Goal: Task Accomplishment & Management: Manage account settings

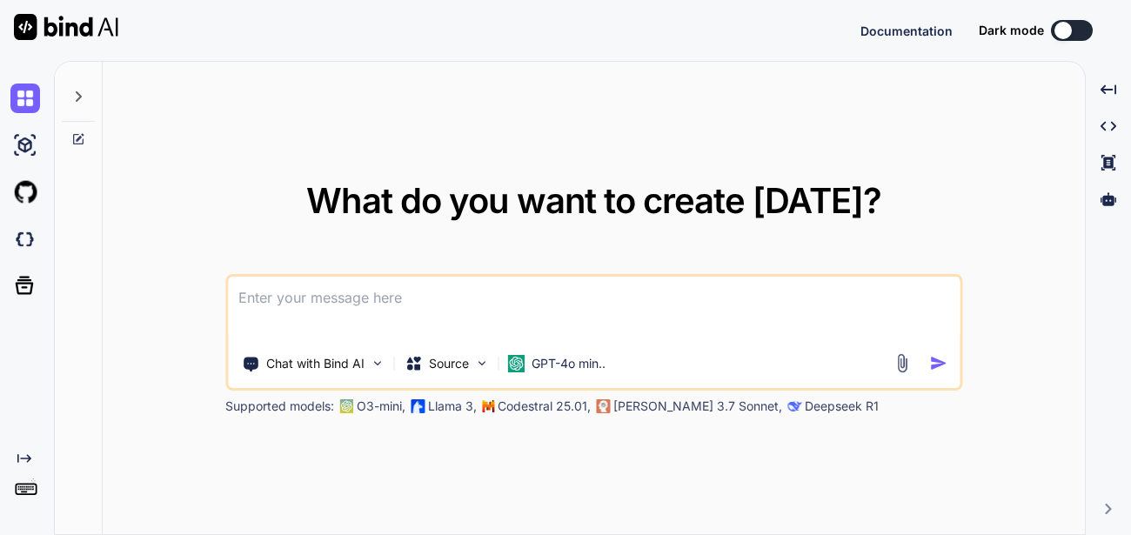
type textarea "x"
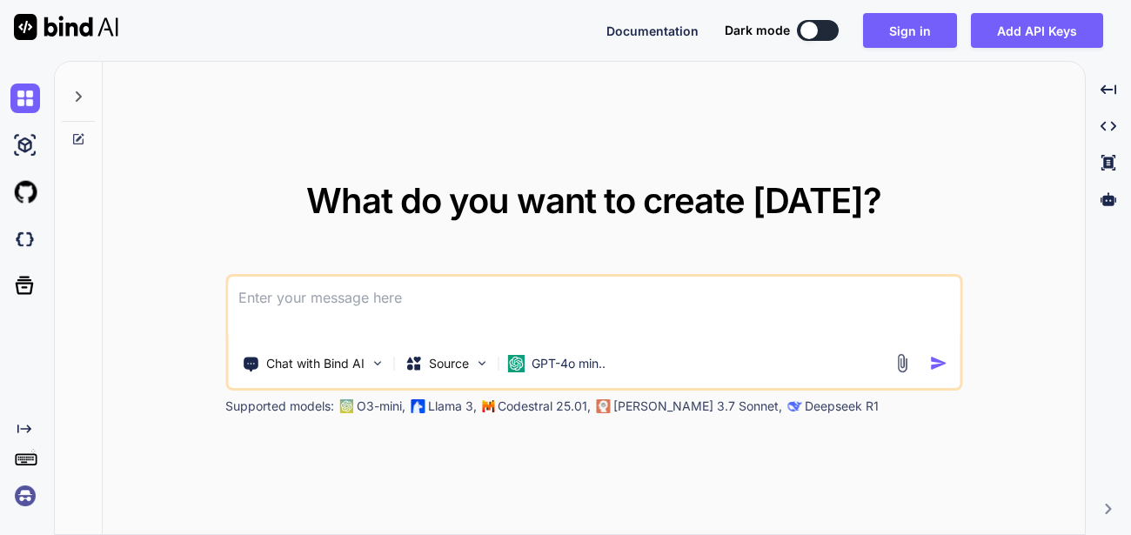
click at [33, 495] on img at bounding box center [25, 496] width 30 height 30
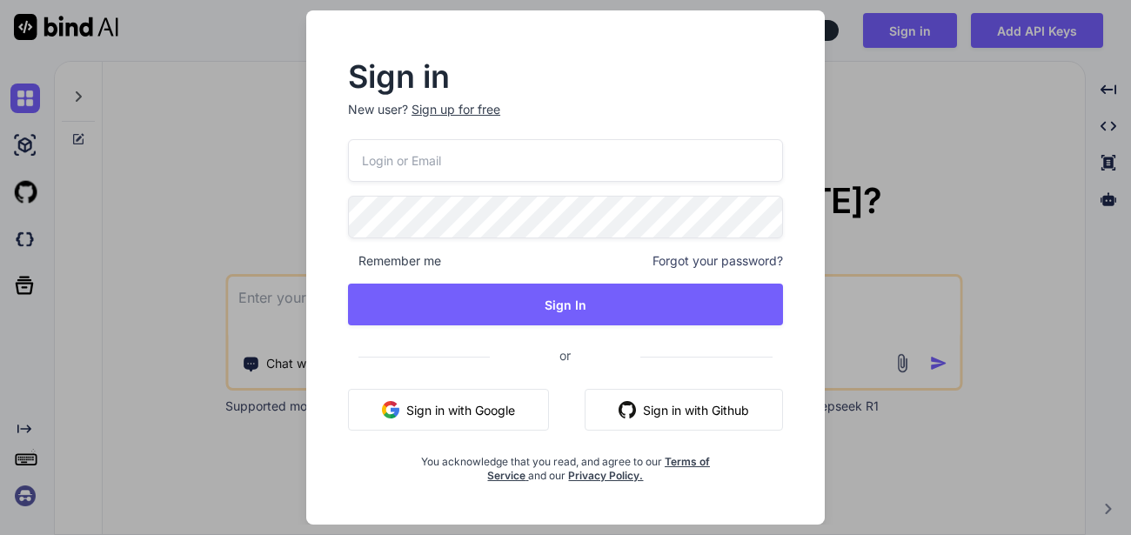
type input "[EMAIL_ADDRESS][DOMAIN_NAME]"
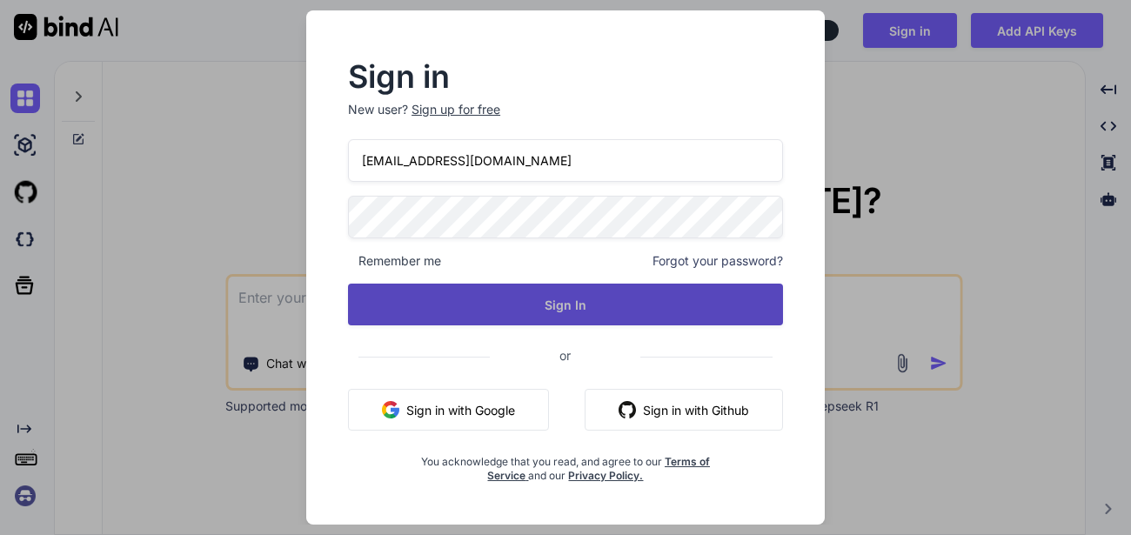
click at [499, 297] on button "Sign In" at bounding box center [565, 305] width 435 height 42
click at [544, 314] on button "Sign In" at bounding box center [565, 305] width 435 height 42
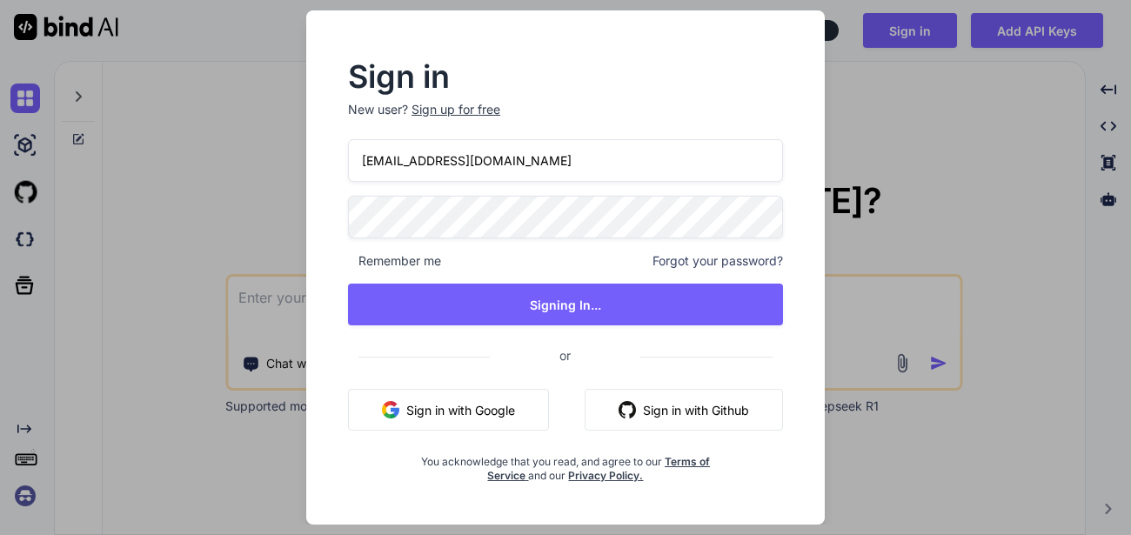
type textarea "x"
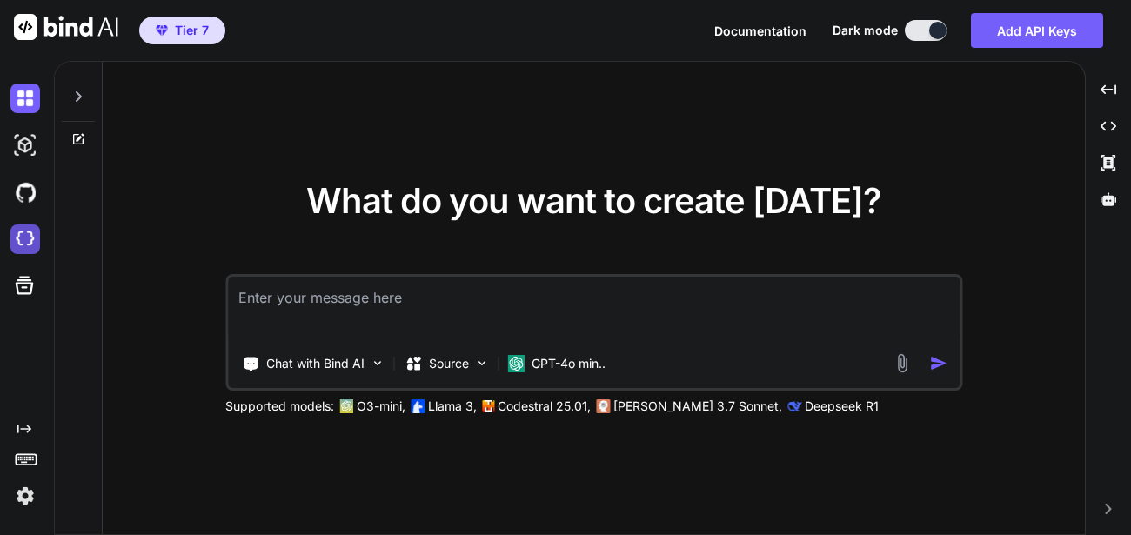
click at [19, 233] on img at bounding box center [25, 240] width 30 height 30
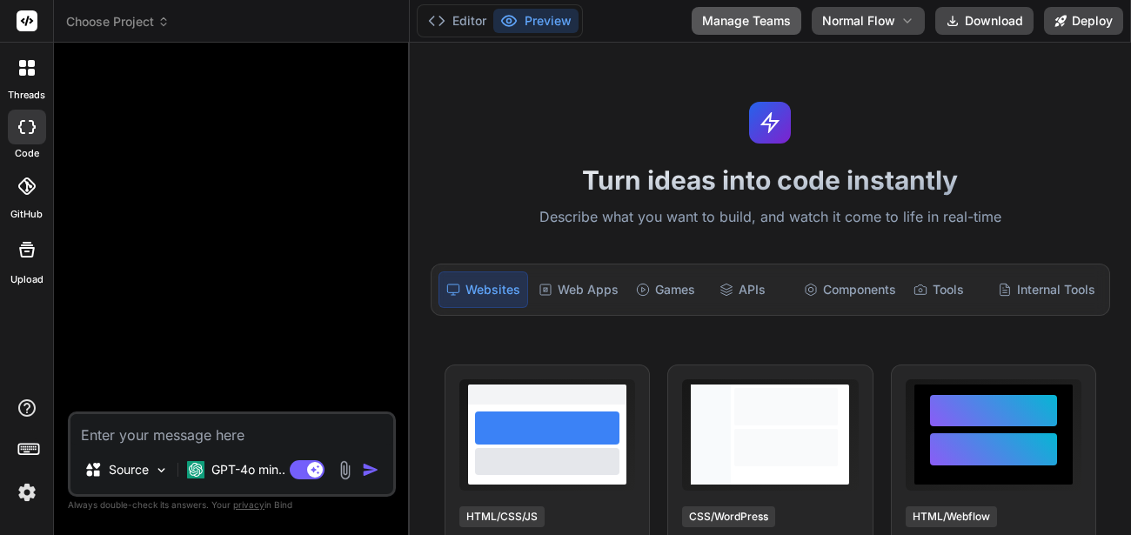
click at [716, 13] on button "Manage Teams" at bounding box center [747, 21] width 110 height 28
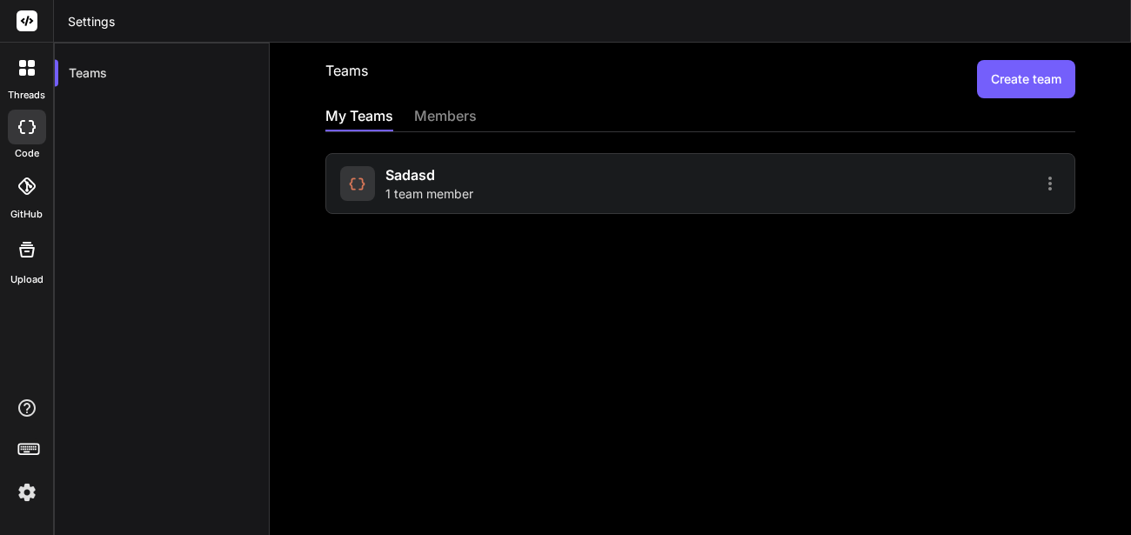
click at [420, 187] on span "1 team member" at bounding box center [429, 193] width 88 height 17
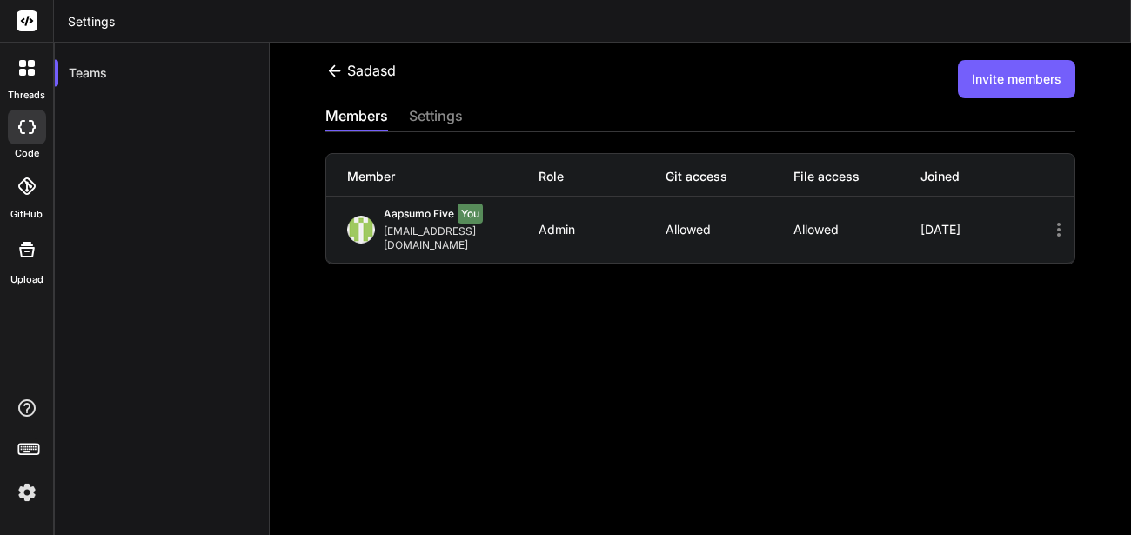
click at [36, 122] on div at bounding box center [27, 127] width 38 height 35
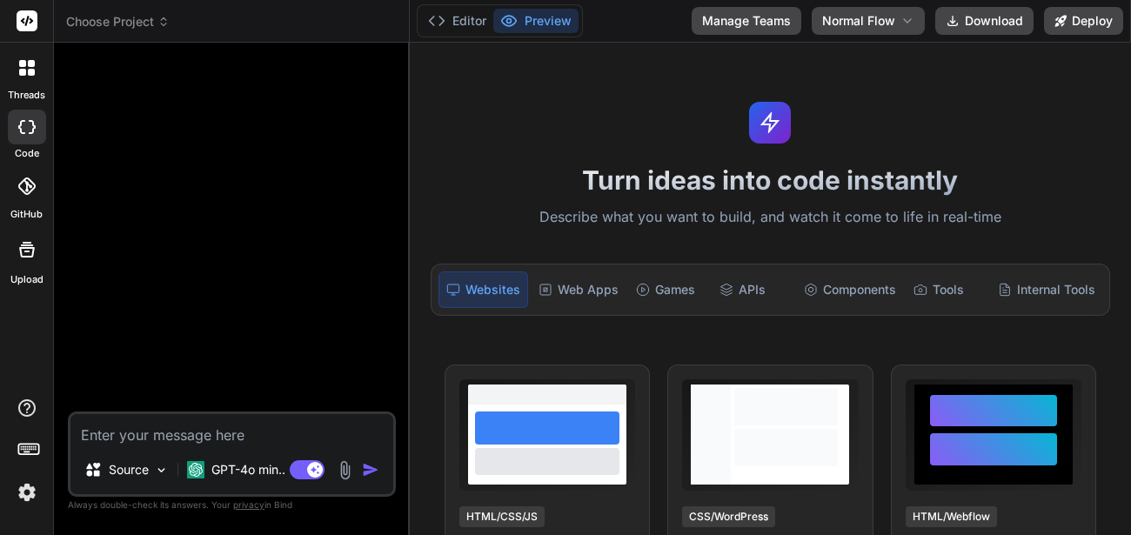
type textarea "x"
